Goal: Transaction & Acquisition: Purchase product/service

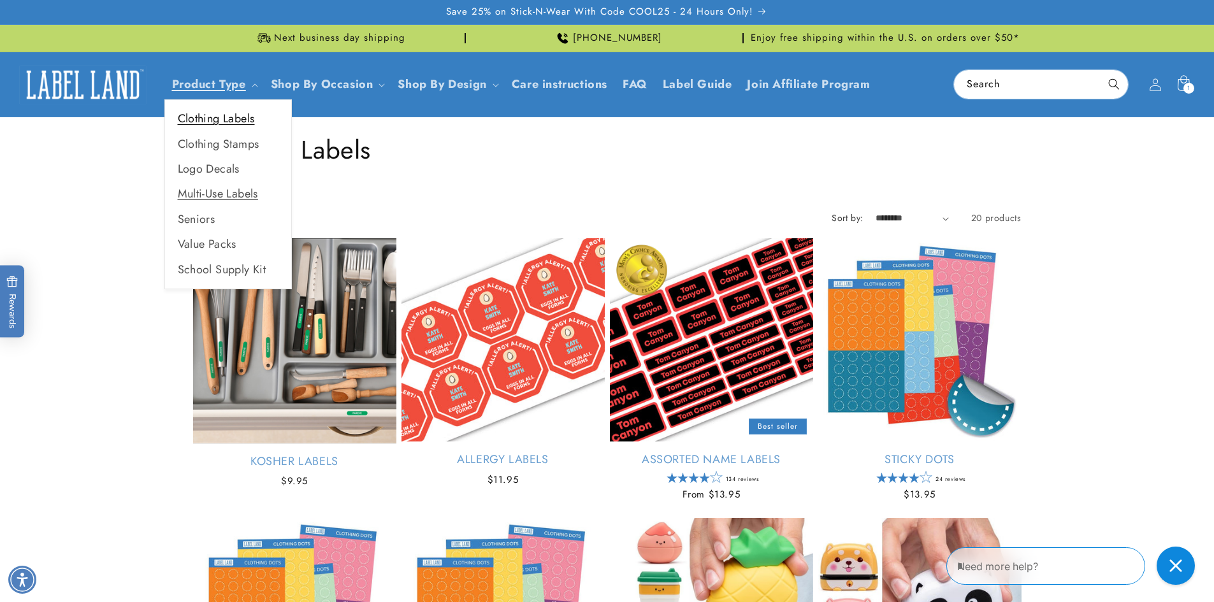
click at [227, 121] on link "Clothing Labels" at bounding box center [228, 118] width 126 height 25
